Goal: Task Accomplishment & Management: Manage account settings

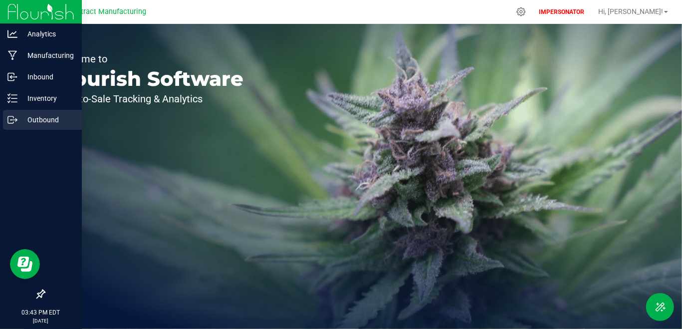
click at [36, 116] on p "Outbound" at bounding box center [47, 120] width 60 height 12
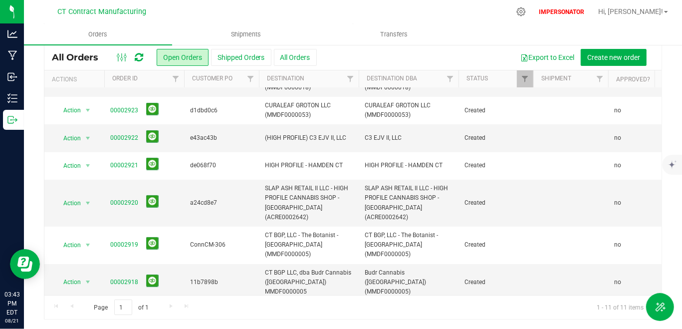
scroll to position [112, 0]
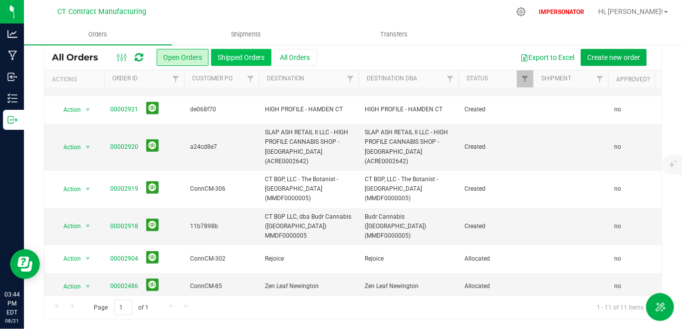
click at [231, 61] on button "Shipped Orders" at bounding box center [241, 57] width 60 height 17
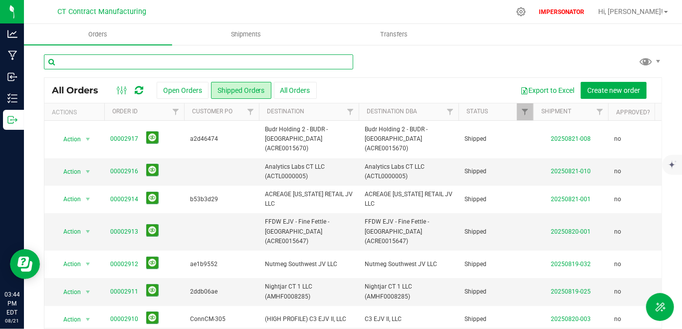
click at [143, 55] on input "text" at bounding box center [198, 61] width 309 height 15
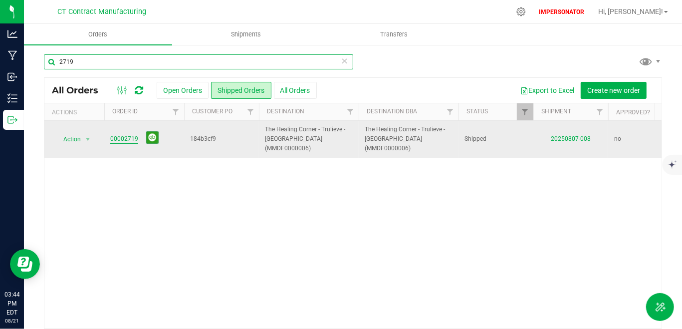
type input "2719"
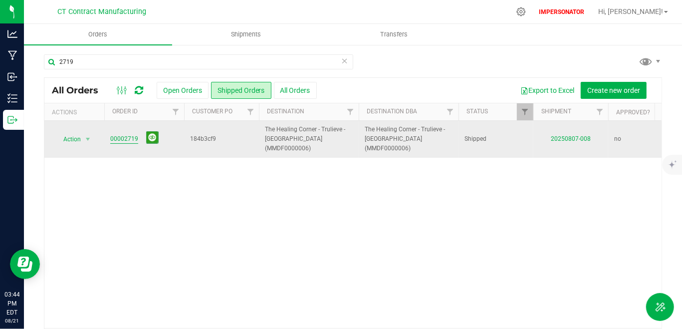
click at [113, 138] on link "00002719" at bounding box center [124, 138] width 28 height 9
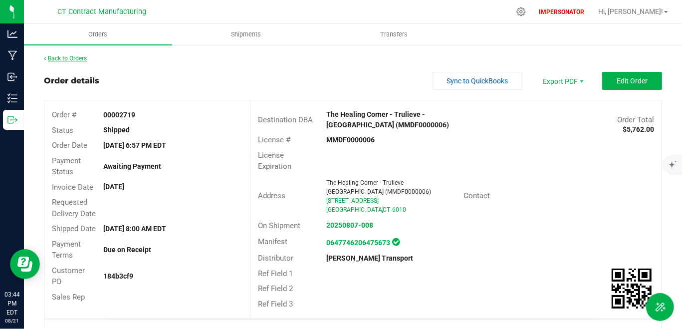
click at [70, 56] on link "Back to Orders" at bounding box center [65, 58] width 43 height 7
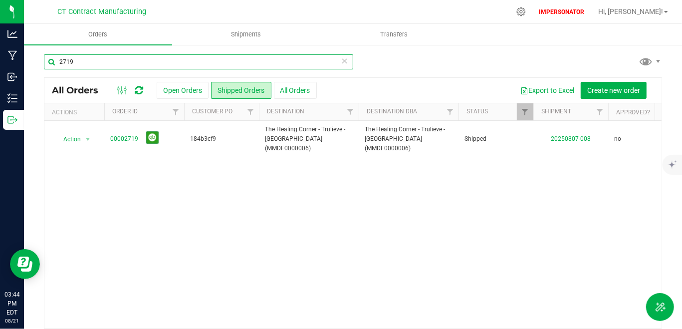
click at [107, 65] on input "2719" at bounding box center [198, 61] width 309 height 15
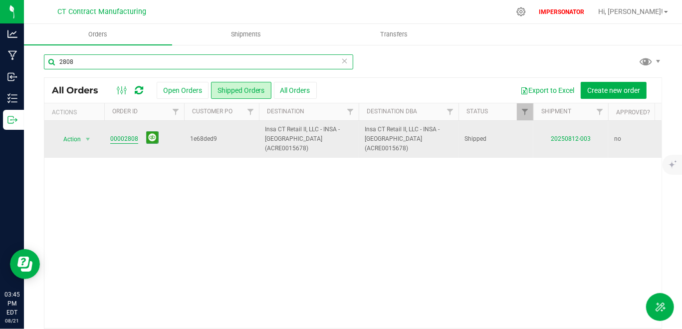
type input "2808"
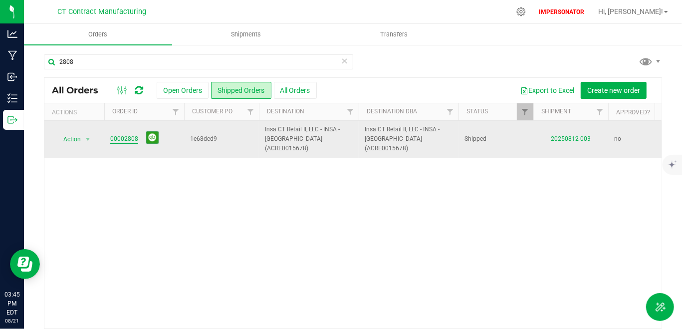
click at [122, 135] on link "00002808" at bounding box center [124, 138] width 28 height 9
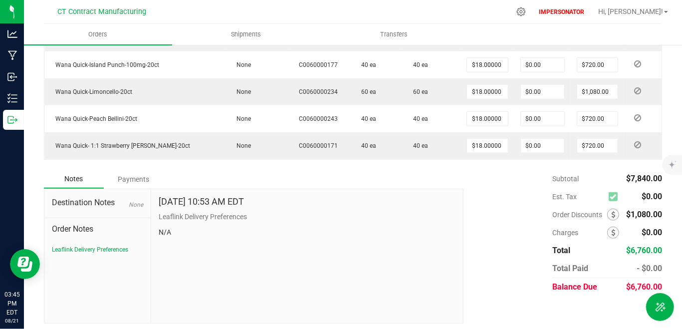
scroll to position [557, 0]
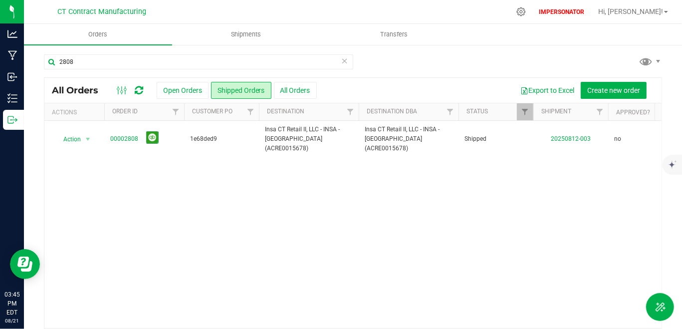
click at [342, 62] on icon at bounding box center [344, 60] width 7 height 12
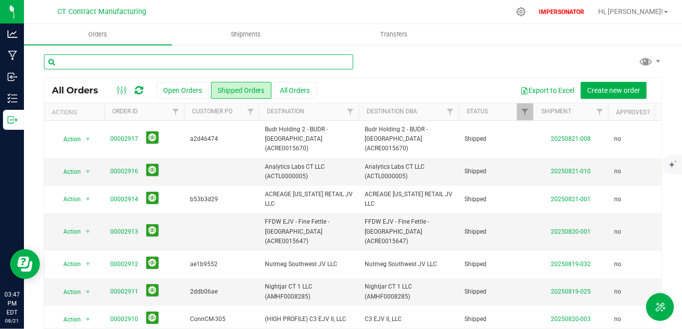
click at [142, 59] on input "text" at bounding box center [198, 61] width 309 height 15
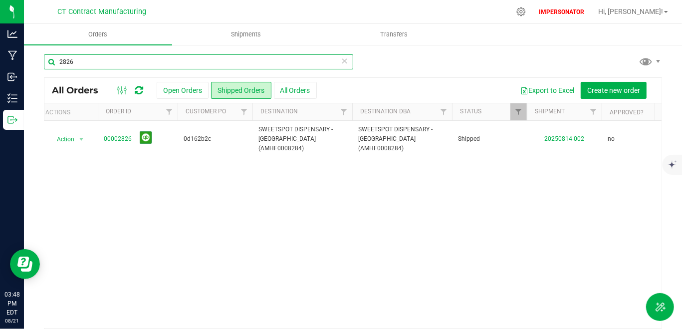
scroll to position [0, 4]
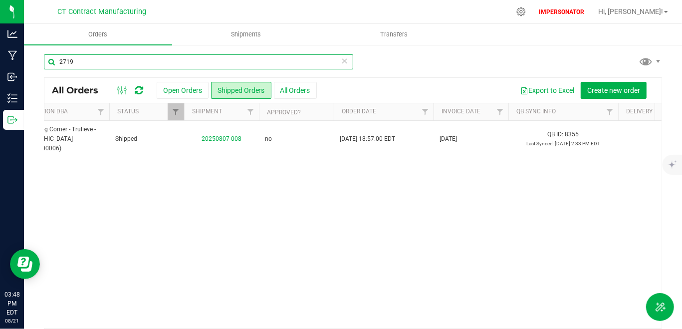
scroll to position [0, 347]
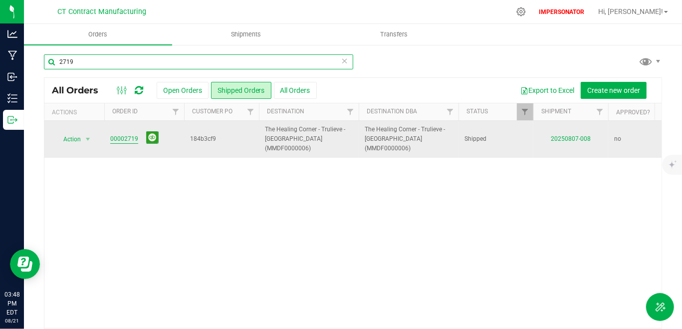
type input "2719"
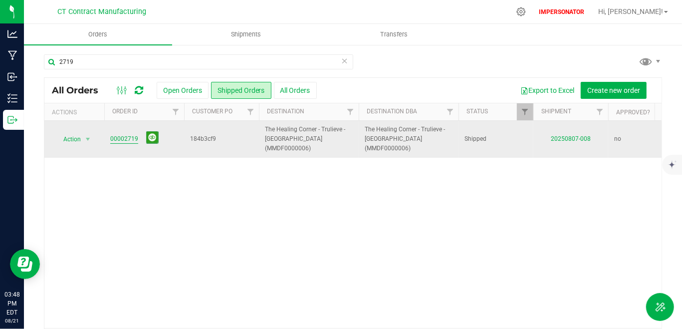
click at [124, 134] on link "00002719" at bounding box center [124, 138] width 28 height 9
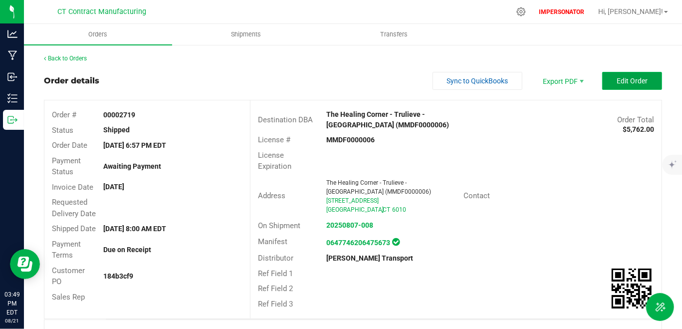
click at [633, 80] on span "Edit Order" at bounding box center [632, 81] width 31 height 8
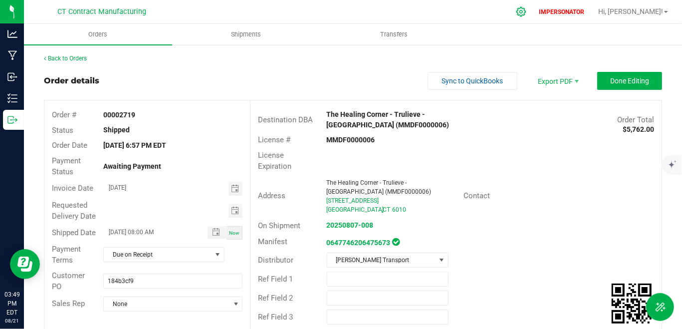
click at [528, 15] on div at bounding box center [521, 11] width 14 height 10
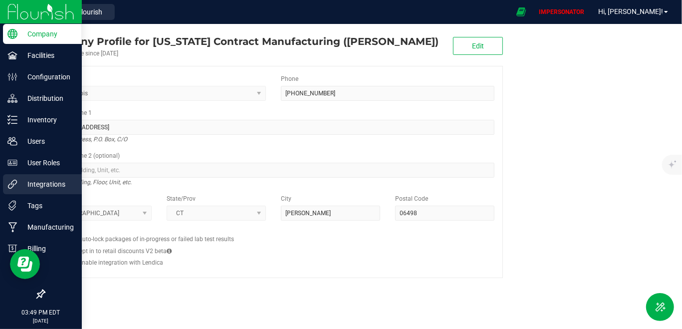
click at [53, 185] on p "Integrations" at bounding box center [47, 184] width 60 height 12
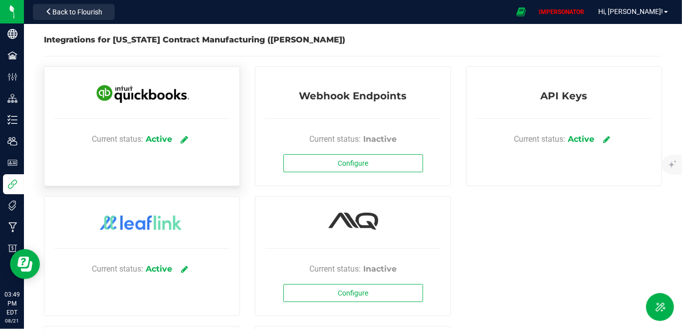
click at [183, 135] on icon at bounding box center [184, 139] width 7 height 9
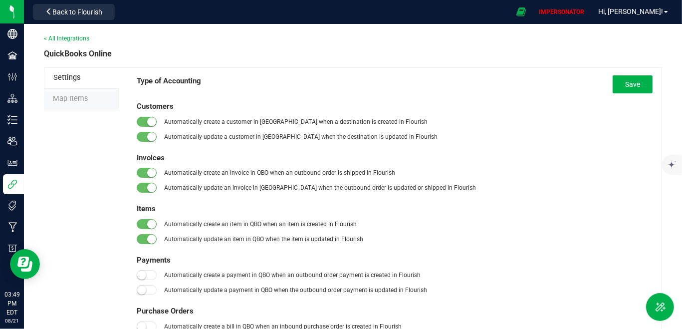
click at [75, 75] on span "Settings" at bounding box center [66, 77] width 27 height 8
click at [77, 36] on link "< All Integrations" at bounding box center [66, 38] width 45 height 7
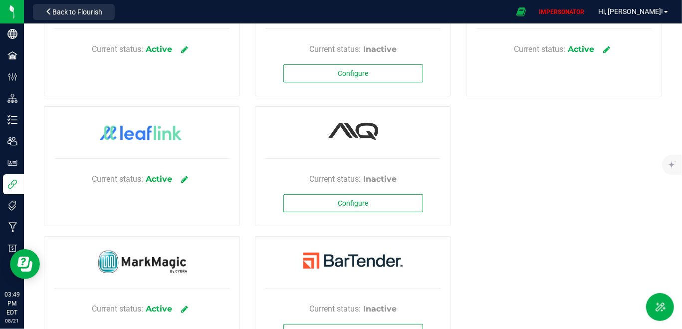
scroll to position [93, 0]
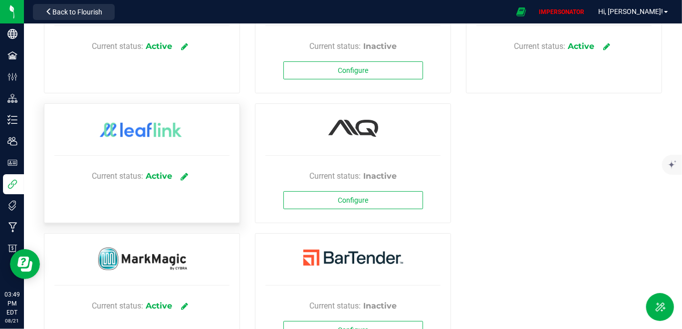
click at [181, 176] on icon at bounding box center [184, 176] width 7 height 9
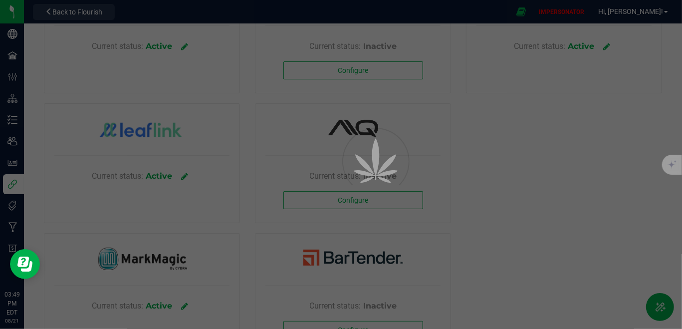
scroll to position [56, 0]
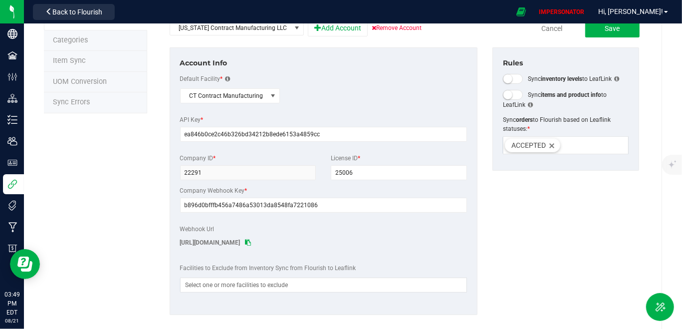
click at [112, 95] on li "Sync Errors" at bounding box center [95, 102] width 103 height 21
